Goal: Task Accomplishment & Management: Use online tool/utility

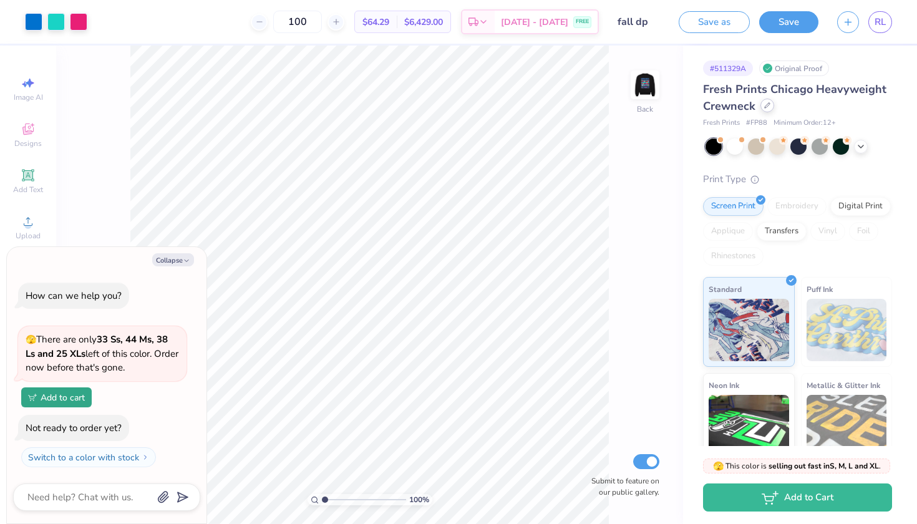
click at [763, 107] on div at bounding box center [767, 106] width 14 height 14
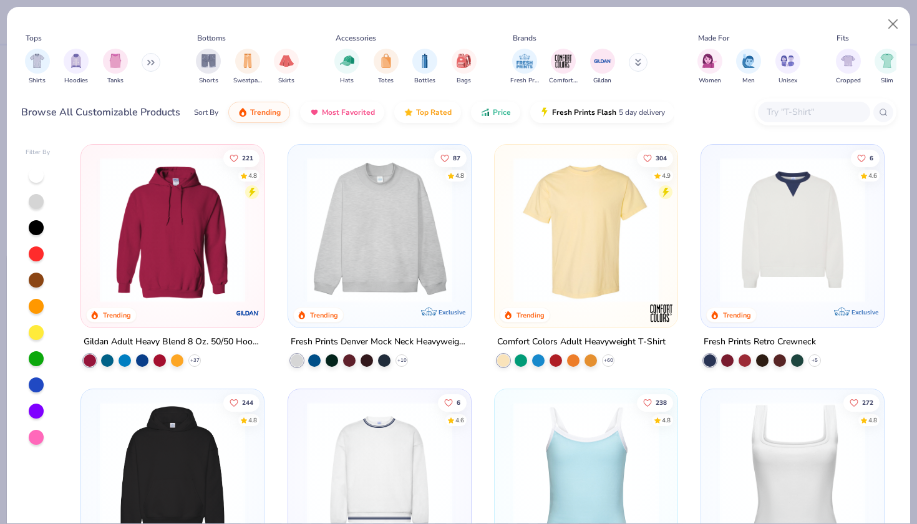
click at [588, 236] on img at bounding box center [586, 229] width 158 height 145
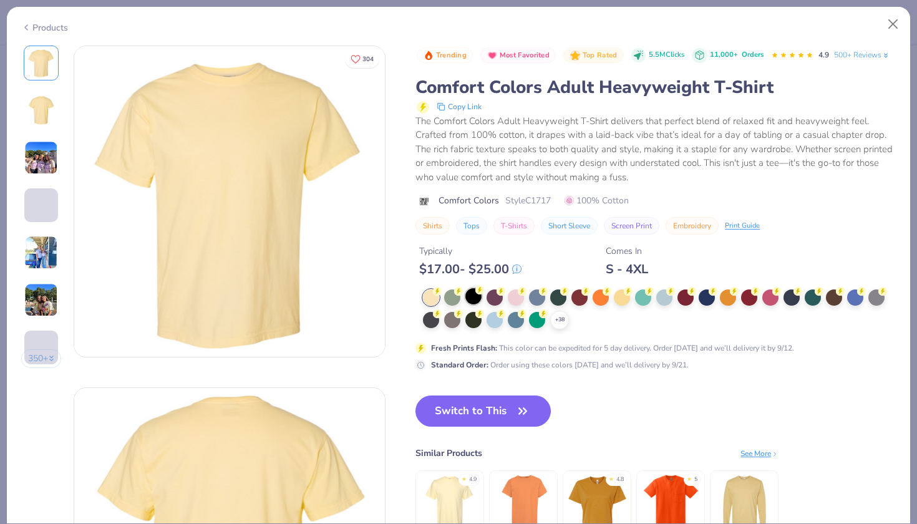
click at [474, 293] on div at bounding box center [473, 296] width 16 height 16
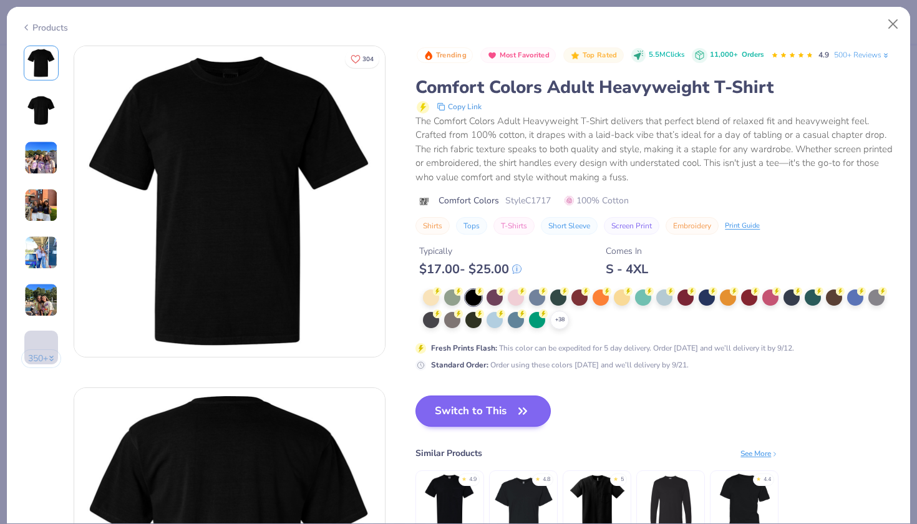
click at [478, 415] on button "Switch to This" at bounding box center [482, 410] width 135 height 31
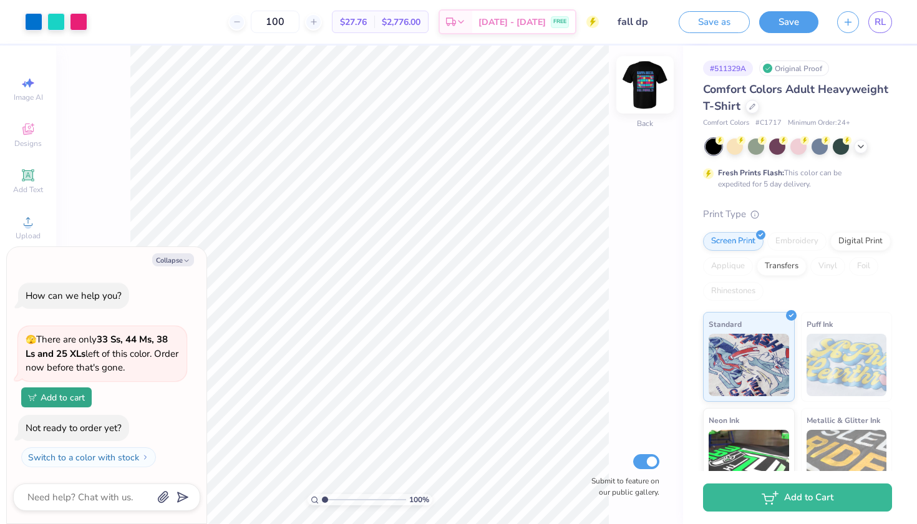
click at [639, 87] on img at bounding box center [645, 85] width 50 height 50
click at [642, 94] on img at bounding box center [645, 85] width 50 height 50
click at [633, 89] on img at bounding box center [645, 85] width 50 height 50
click at [633, 89] on img at bounding box center [644, 84] width 25 height 25
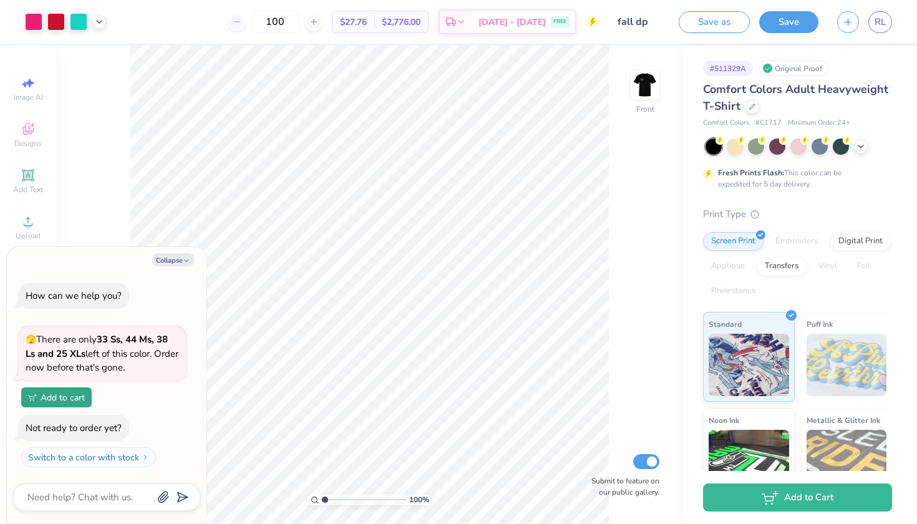
click at [639, 21] on input "fall dp" at bounding box center [638, 21] width 61 height 25
click at [640, 23] on input "fall dp" at bounding box center [638, 21] width 61 height 25
click at [100, 19] on icon at bounding box center [99, 21] width 10 height 10
click at [629, 24] on input "fall dp" at bounding box center [638, 21] width 61 height 25
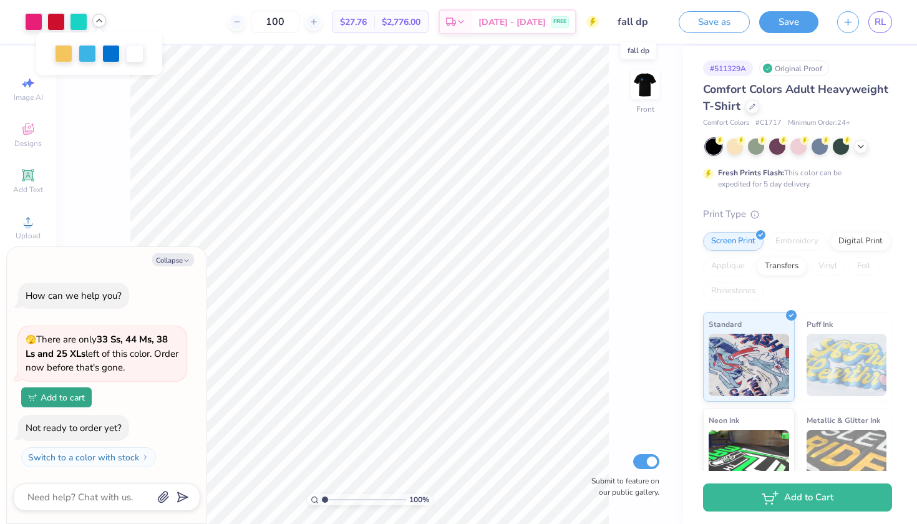
click at [629, 24] on input "fall dp" at bounding box center [638, 21] width 61 height 25
click at [631, 22] on input "fall dp" at bounding box center [638, 21] width 61 height 25
click at [653, 21] on input "fall dp" at bounding box center [638, 21] width 61 height 25
click at [645, 21] on input "fall dp" at bounding box center [638, 21] width 61 height 25
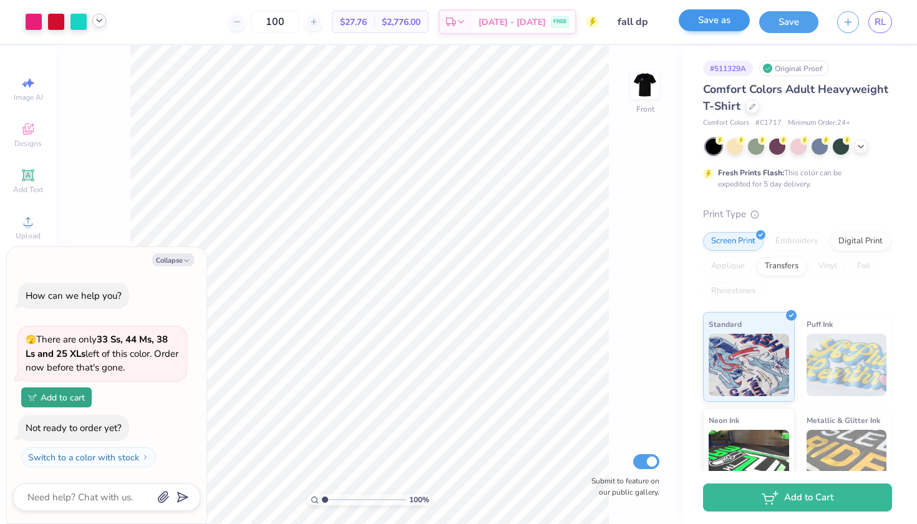
click at [743, 17] on button "Save as" at bounding box center [713, 20] width 71 height 22
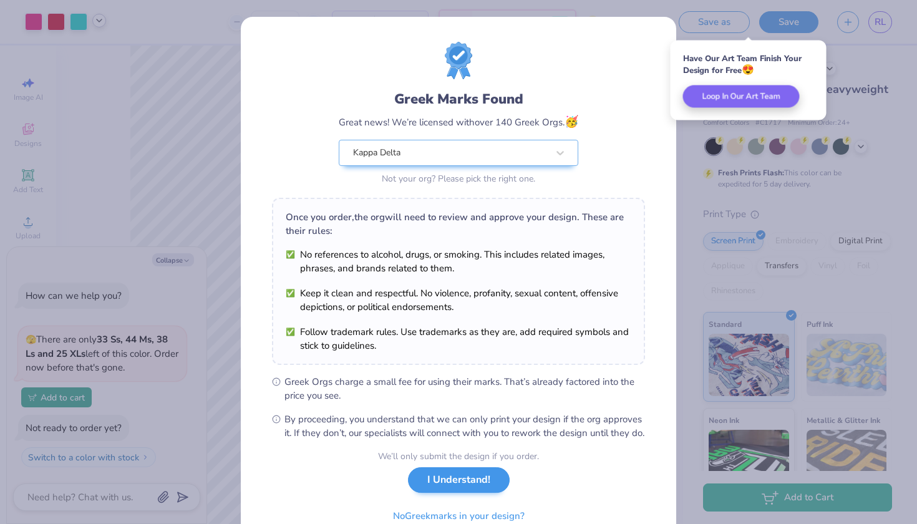
click at [467, 490] on button "I Understand!" at bounding box center [459, 480] width 102 height 26
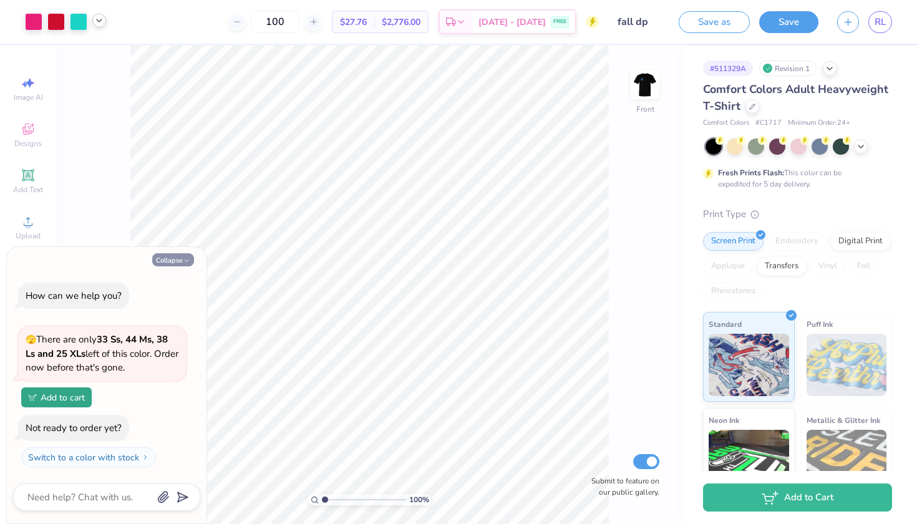
click at [184, 261] on icon "button" at bounding box center [186, 260] width 7 height 7
type textarea "x"
